Goal: Find specific page/section: Find specific page/section

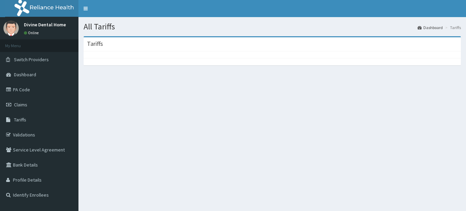
click at [59, 116] on link "Tariffs" at bounding box center [39, 119] width 79 height 15
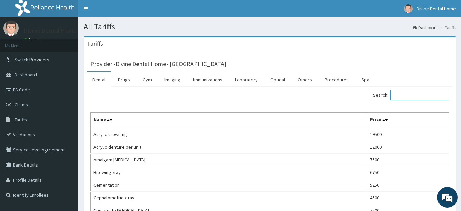
click at [402, 95] on input "Search:" at bounding box center [420, 95] width 59 height 10
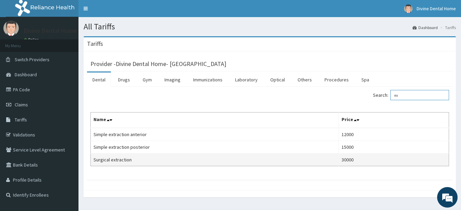
type input "e"
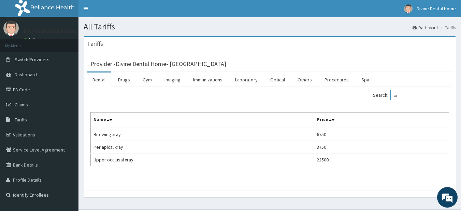
type input "x"
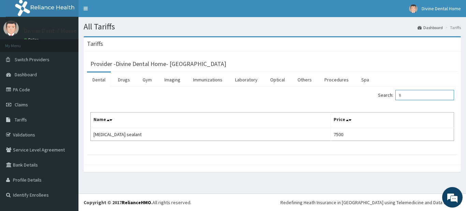
type input "f"
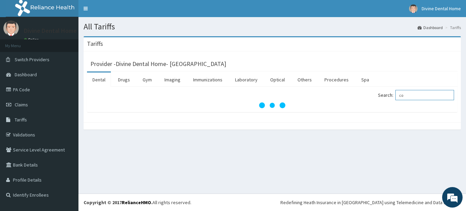
type input "c"
click at [127, 82] on link "Drugs" at bounding box center [124, 79] width 23 height 14
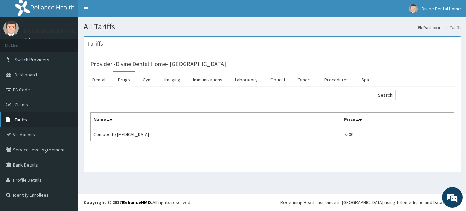
click at [21, 116] on link "Tariffs" at bounding box center [39, 119] width 79 height 15
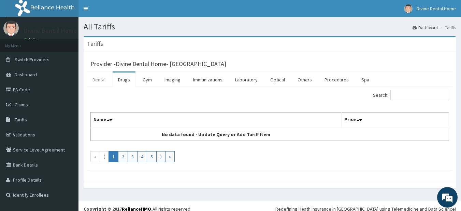
click at [106, 83] on link "Dental" at bounding box center [99, 79] width 24 height 14
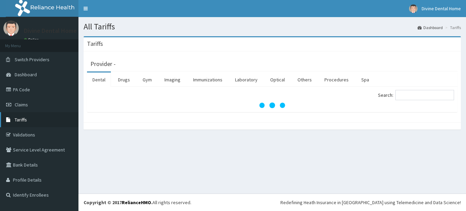
click at [35, 119] on link "Tariffs" at bounding box center [39, 119] width 79 height 15
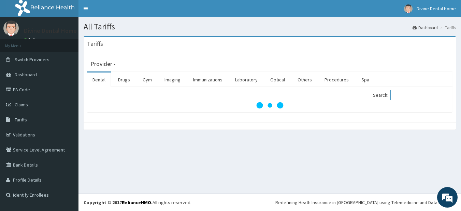
click at [410, 94] on input "Search:" at bounding box center [420, 95] width 59 height 10
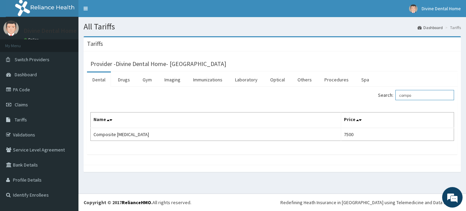
type input "compo"
click at [29, 94] on link "PA Code" at bounding box center [39, 89] width 79 height 15
